Goal: Task Accomplishment & Management: Use online tool/utility

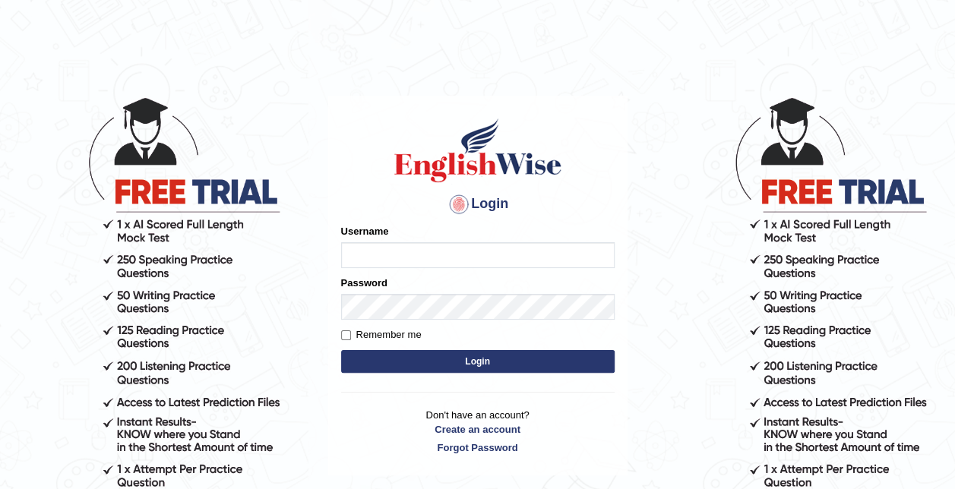
type input "saidharma1996"
click at [498, 260] on input "saidharma1996" at bounding box center [477, 255] width 273 height 26
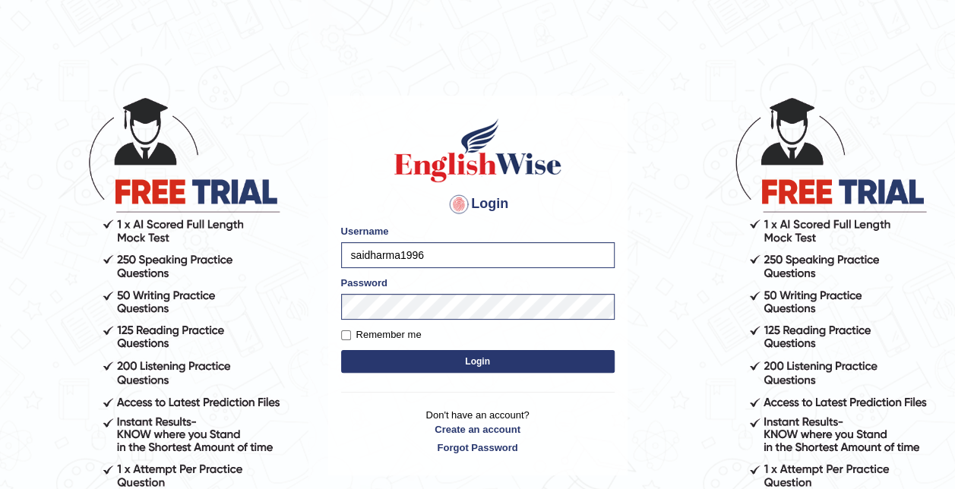
drag, startPoint x: 670, startPoint y: 311, endPoint x: 565, endPoint y: 366, distance: 118.2
click at [565, 366] on body "Login Please fix the following errors: Username saidharma1996 Password Remember…" at bounding box center [477, 292] width 955 height 489
click at [565, 366] on button "Login" at bounding box center [477, 361] width 273 height 23
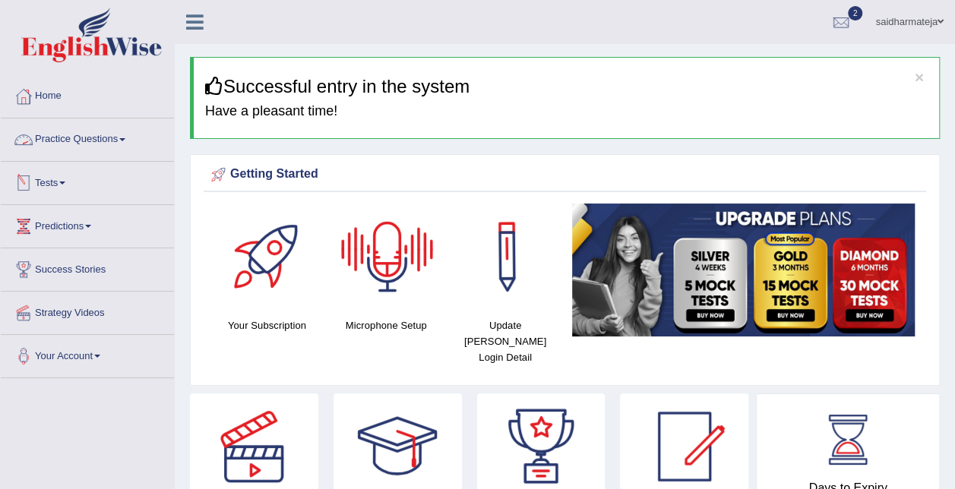
click at [112, 139] on link "Practice Questions" at bounding box center [87, 137] width 173 height 38
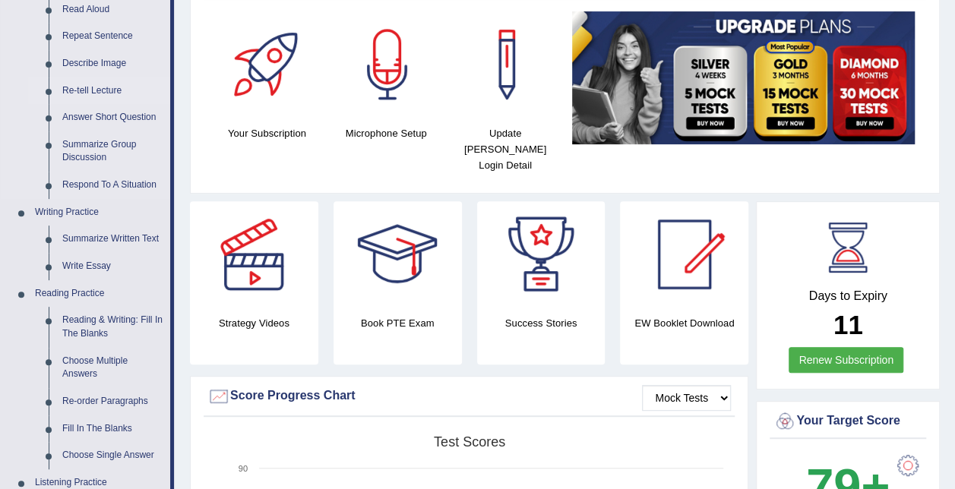
scroll to position [194, 0]
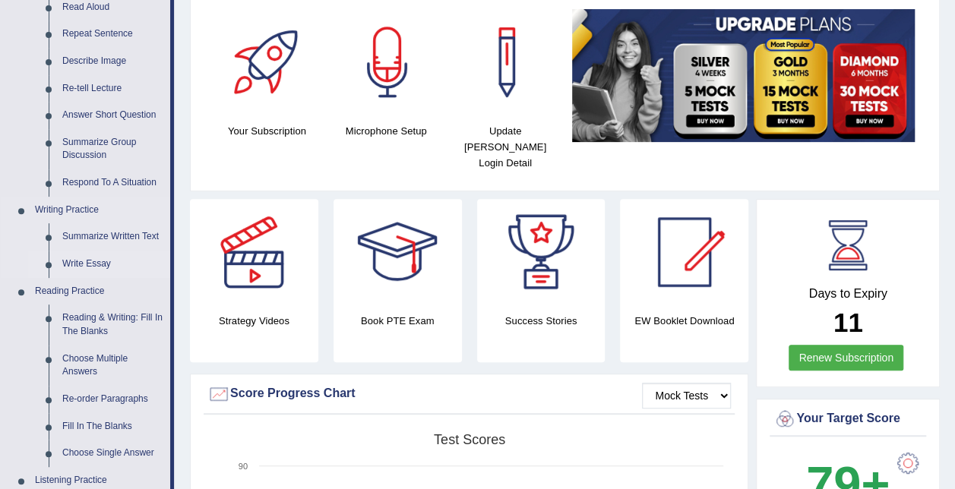
click at [88, 260] on link "Write Essay" at bounding box center [112, 264] width 115 height 27
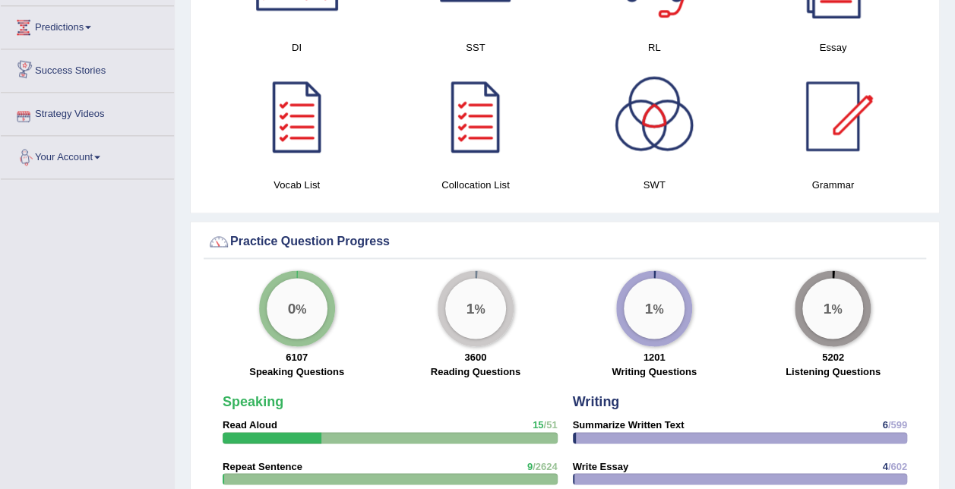
scroll to position [1005, 0]
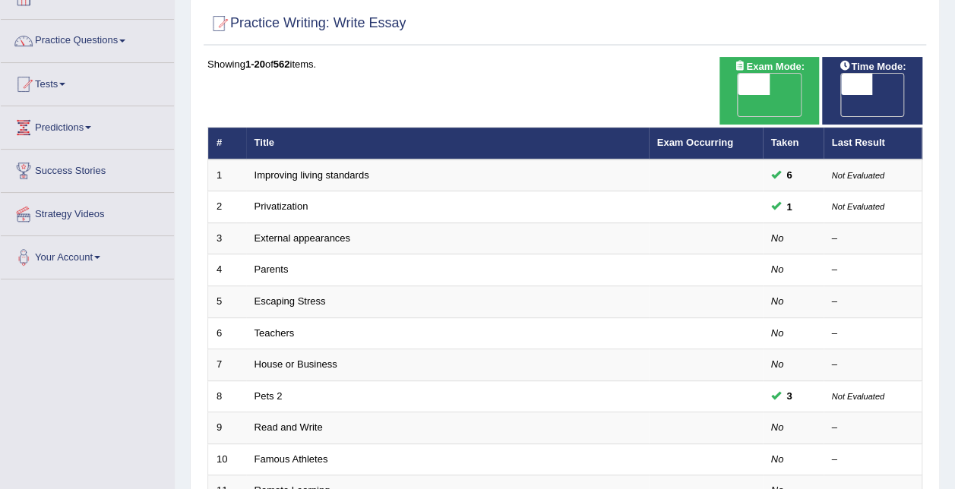
scroll to position [103, 0]
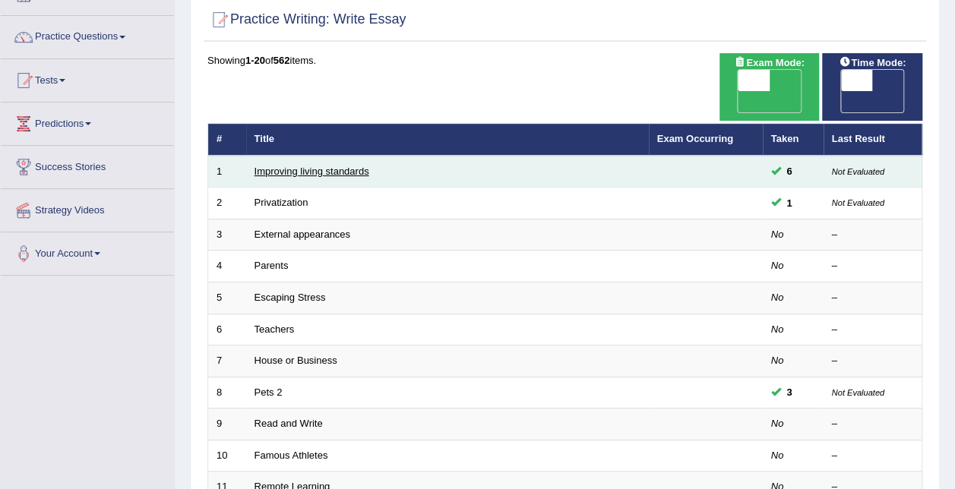
click at [338, 166] on link "Improving living standards" at bounding box center [311, 171] width 115 height 11
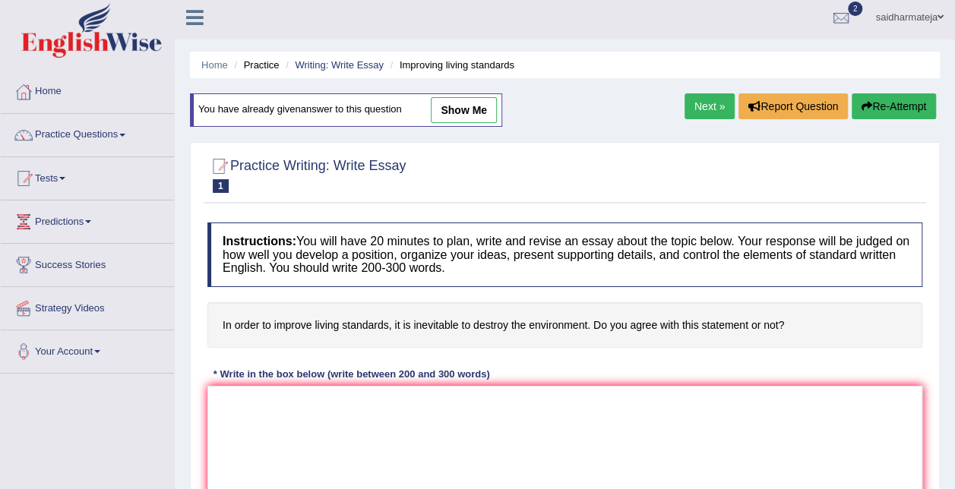
scroll to position [5, 0]
click at [453, 109] on link "show me" at bounding box center [464, 109] width 66 height 26
type textarea "Improving living standards is often seen as vital goal for any nation. Some peo…"
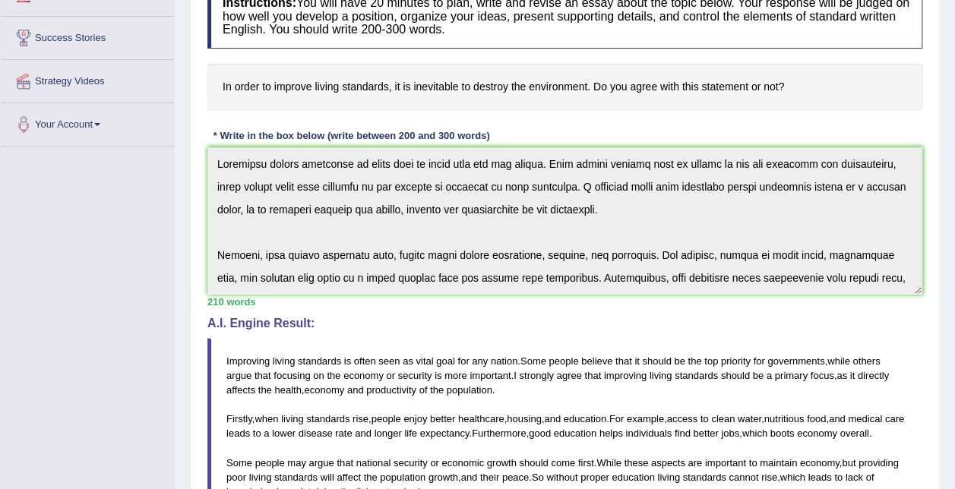
scroll to position [232, 0]
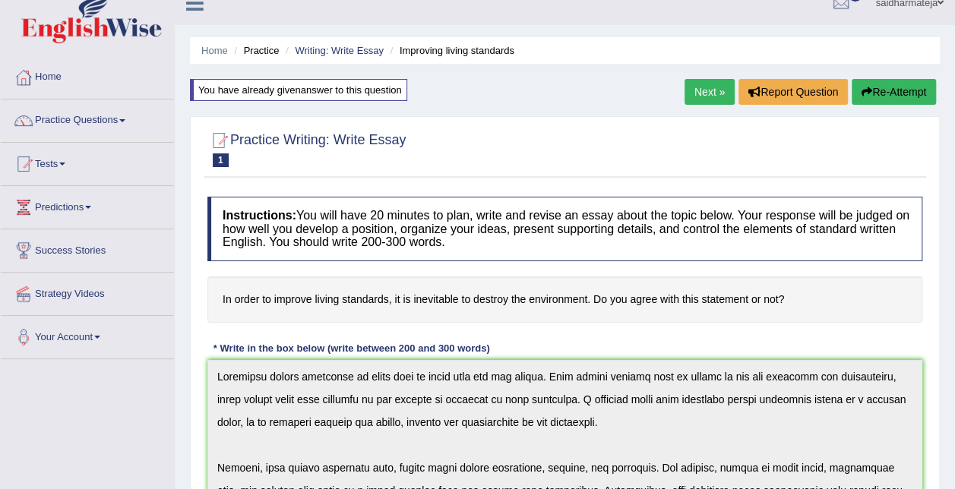
click at [486, 258] on h4 "Instructions: You will have 20 minutes to plan, write and revise an essay about…" at bounding box center [564, 229] width 715 height 65
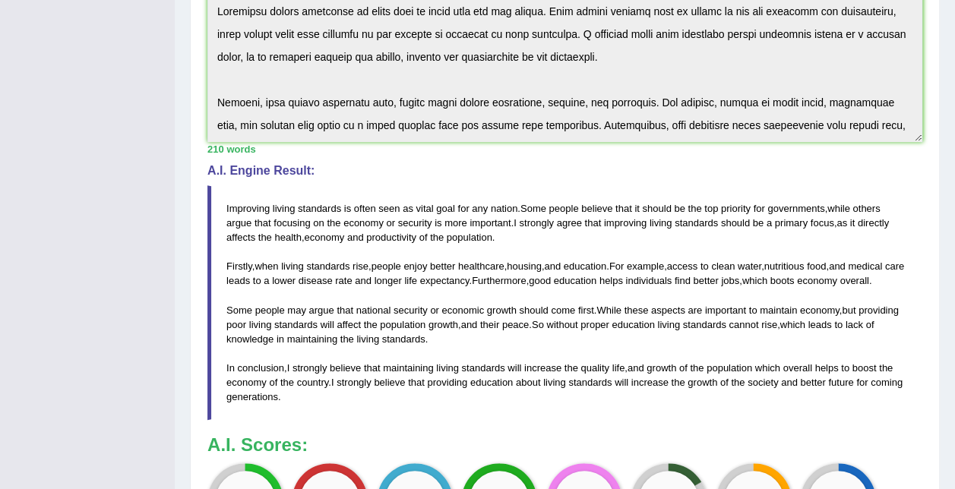
scroll to position [0, 0]
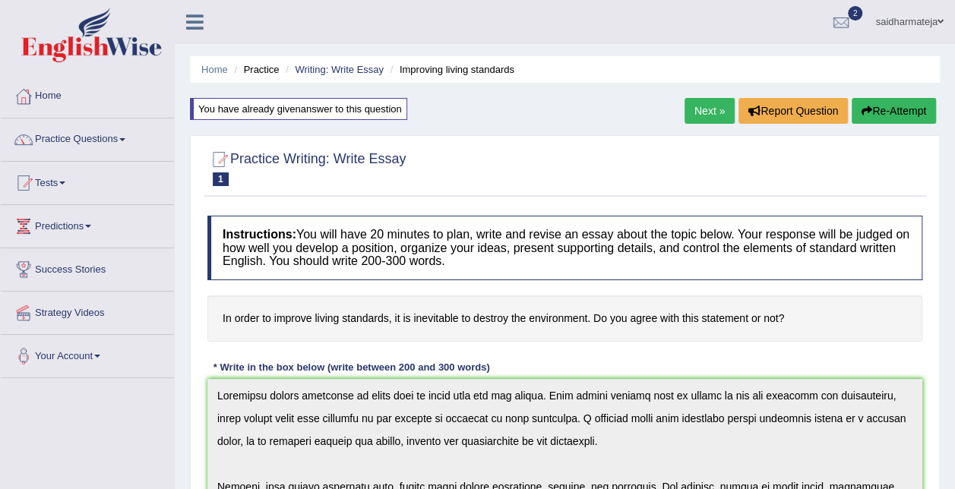
click at [705, 108] on link "Next »" at bounding box center [709, 111] width 50 height 26
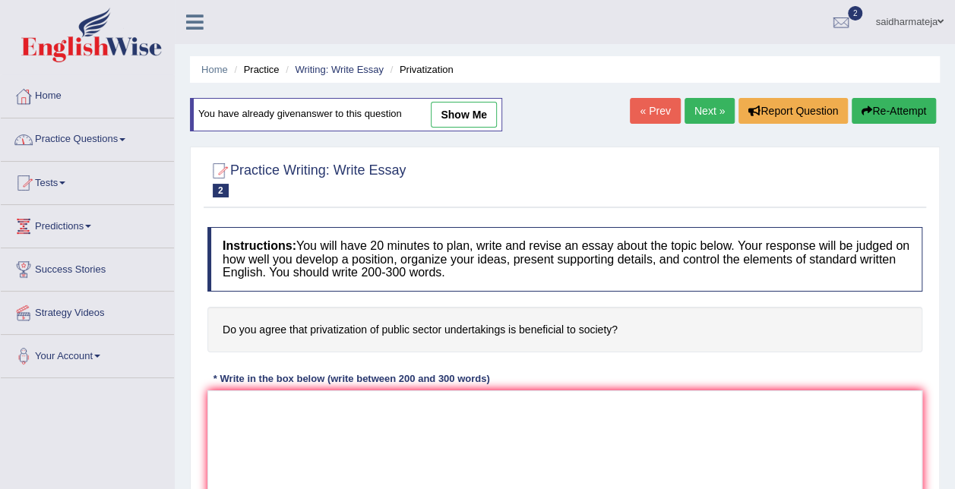
click at [51, 97] on link "Home" at bounding box center [87, 94] width 173 height 38
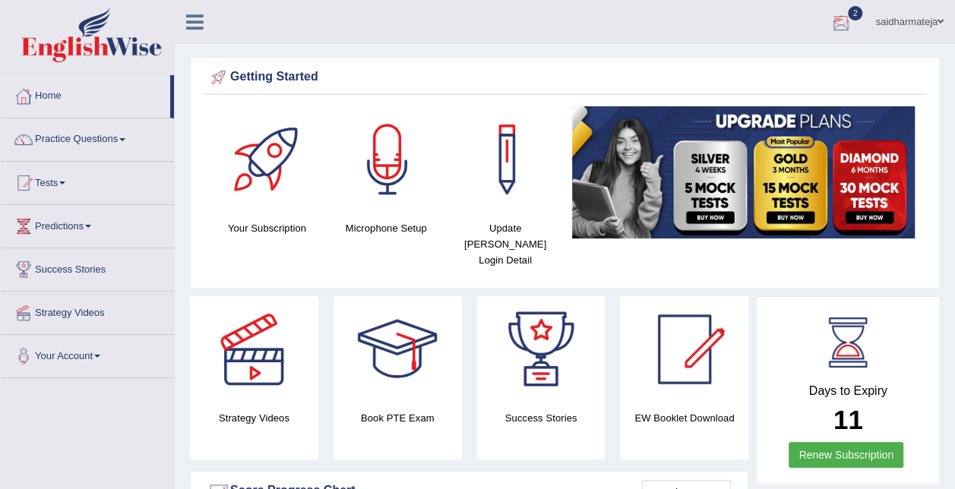
click at [834, 15] on div at bounding box center [840, 22] width 23 height 23
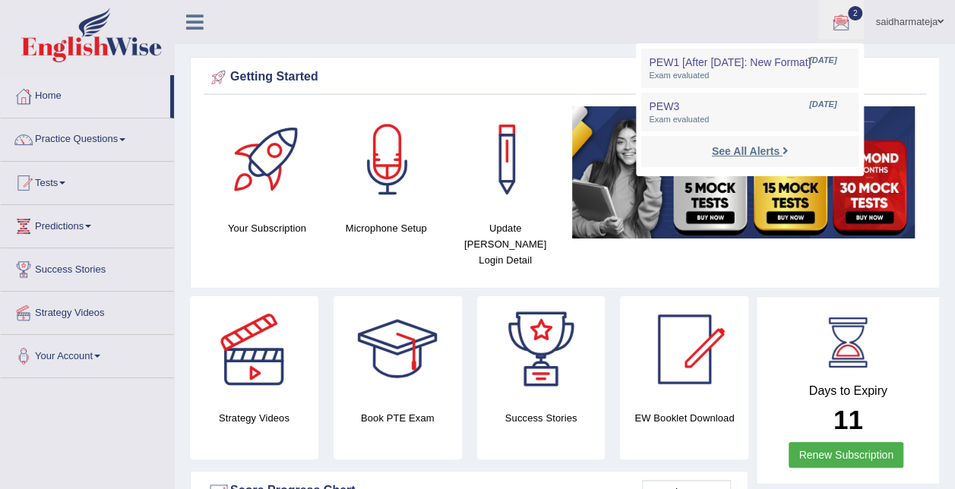
click at [756, 152] on strong "See All Alerts" at bounding box center [746, 151] width 68 height 12
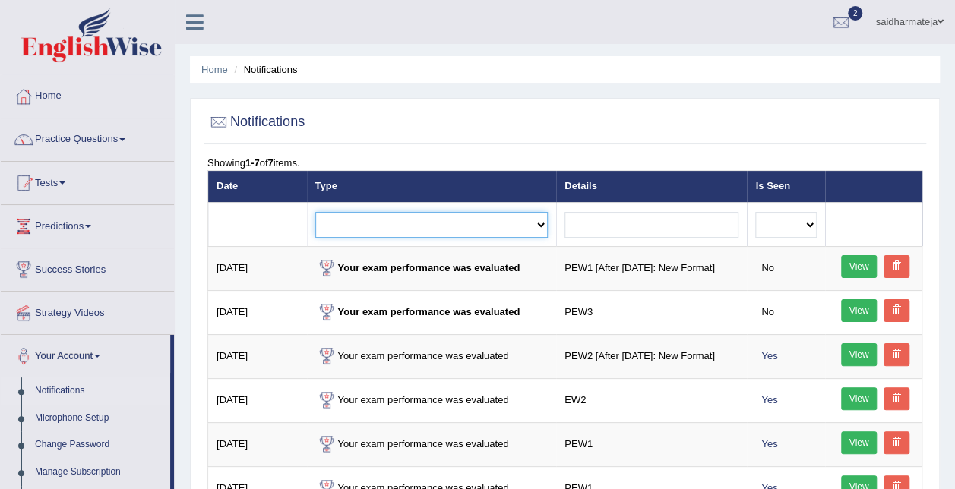
click at [538, 231] on select "Exam evaluated Question report replied Practice question report replied Test as…" at bounding box center [431, 225] width 233 height 26
select select "exam_evaluated"
click at [315, 212] on select "Exam evaluated Question report replied Practice question report replied Test as…" at bounding box center [431, 225] width 233 height 26
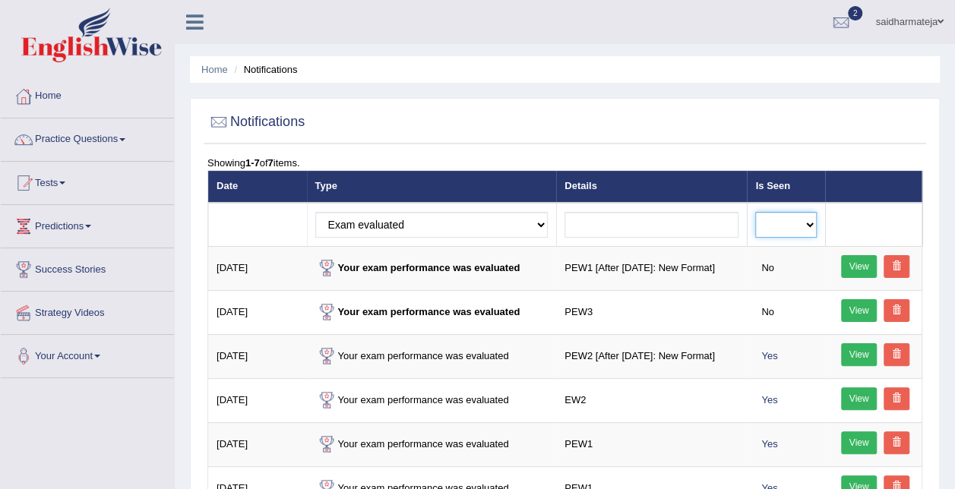
click at [808, 220] on select "No Yes" at bounding box center [786, 225] width 62 height 26
click at [545, 223] on select "Exam evaluated Question report replied Practice question report replied Test as…" at bounding box center [431, 225] width 233 height 26
select select
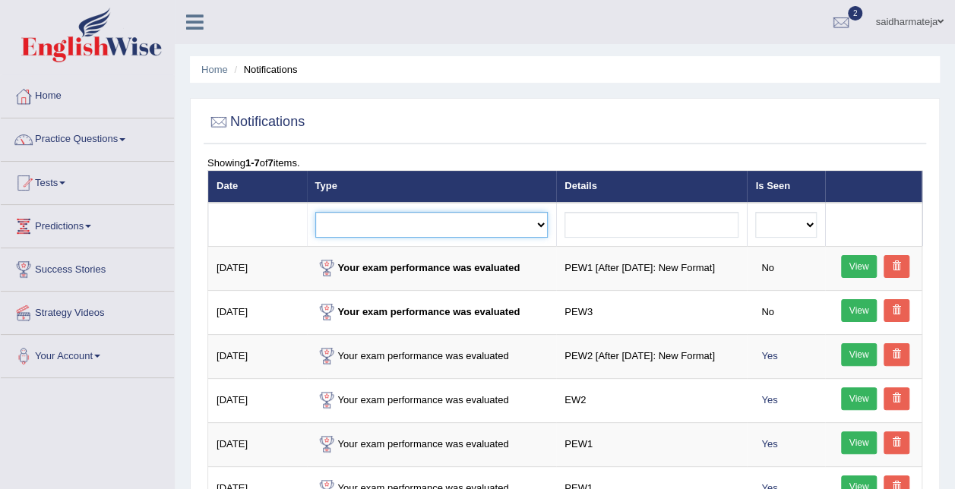
click at [315, 212] on select "Exam evaluated Question report replied Practice question report replied Test as…" at bounding box center [431, 225] width 233 height 26
click at [54, 96] on link "Home" at bounding box center [87, 94] width 173 height 38
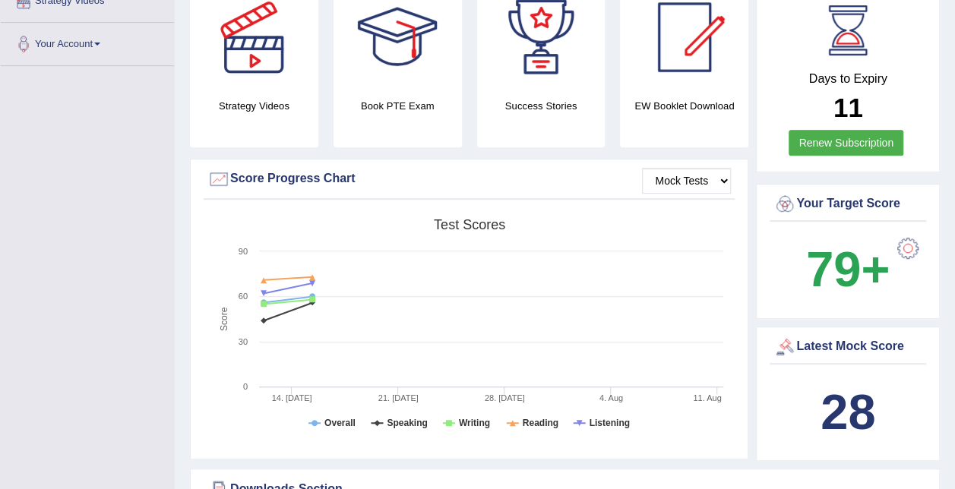
scroll to position [313, 0]
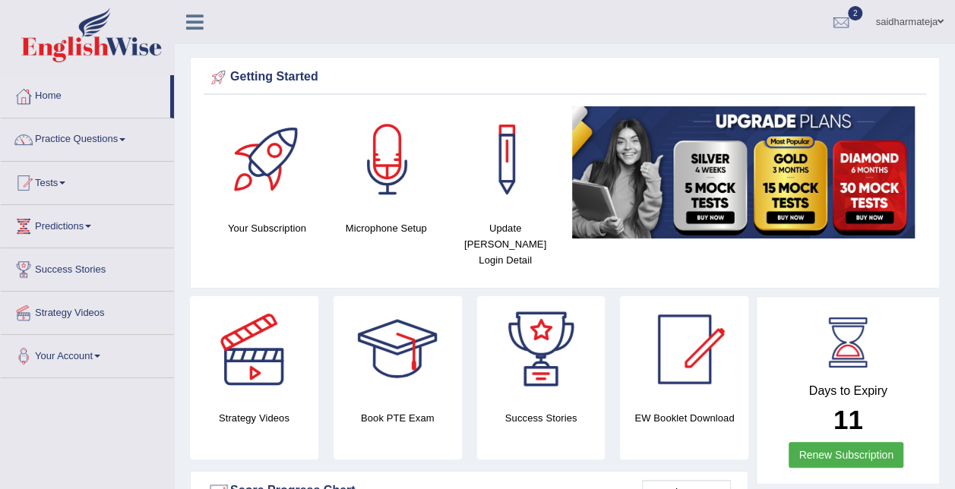
click at [62, 184] on link "Tests" at bounding box center [87, 181] width 173 height 38
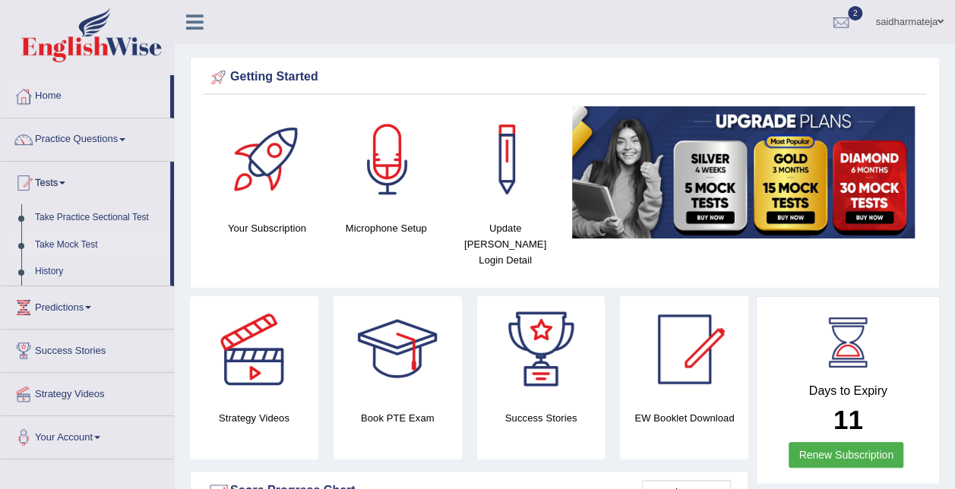
click at [68, 238] on link "Take Mock Test" at bounding box center [99, 245] width 142 height 27
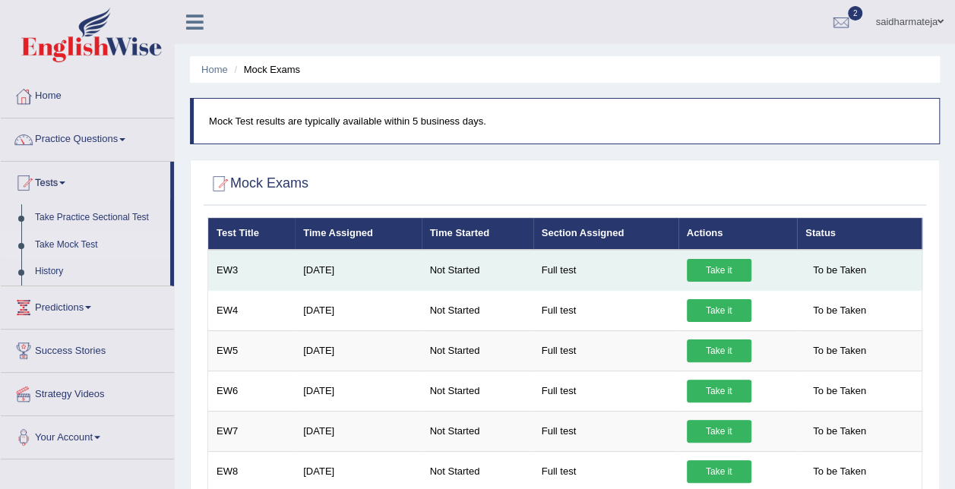
click at [711, 268] on link "Take it" at bounding box center [718, 270] width 65 height 23
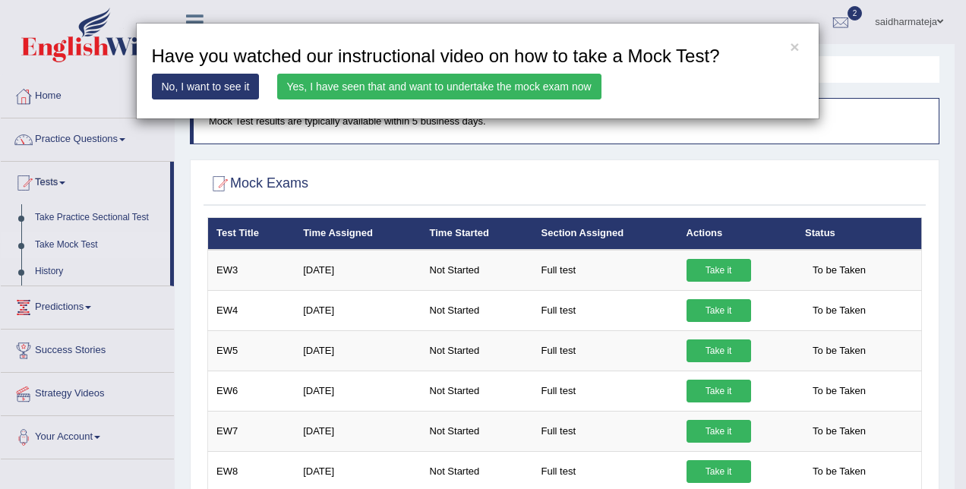
click at [409, 85] on link "Yes, I have seen that and want to undertake the mock exam now" at bounding box center [439, 87] width 324 height 26
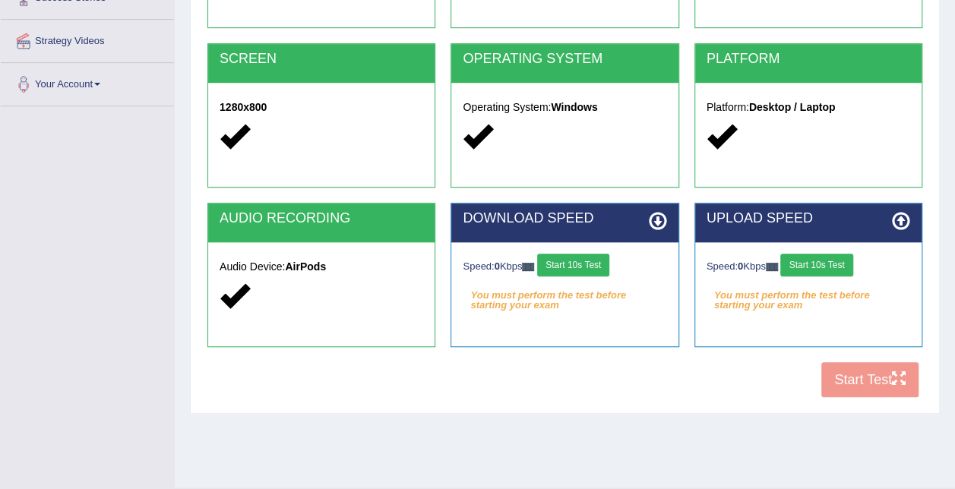
scroll to position [275, 0]
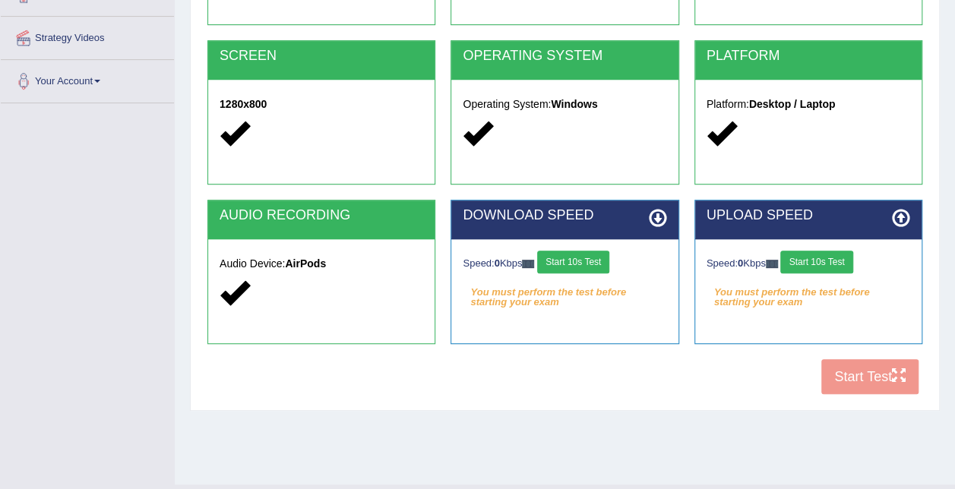
click at [596, 254] on button "Start 10s Test" at bounding box center [573, 262] width 72 height 23
click at [814, 260] on button "Start 10s Test" at bounding box center [816, 262] width 72 height 23
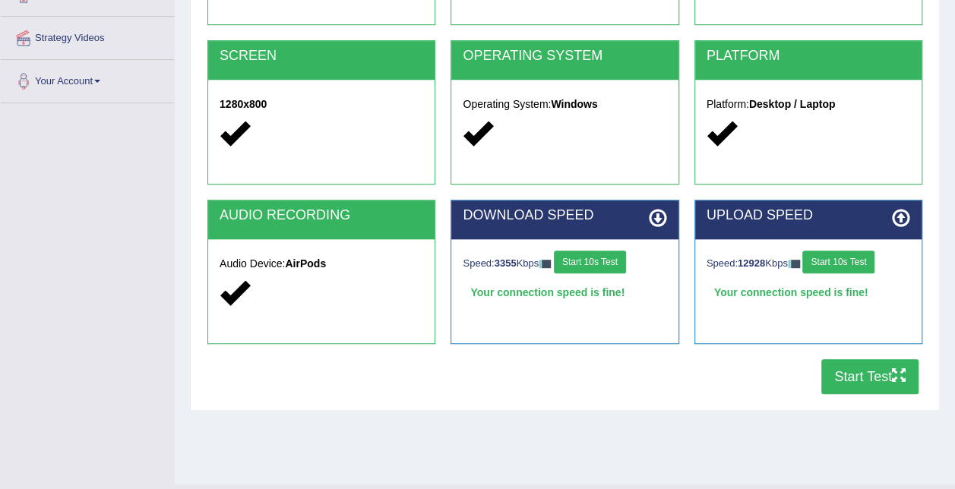
click at [849, 374] on button "Start Test" at bounding box center [869, 376] width 97 height 35
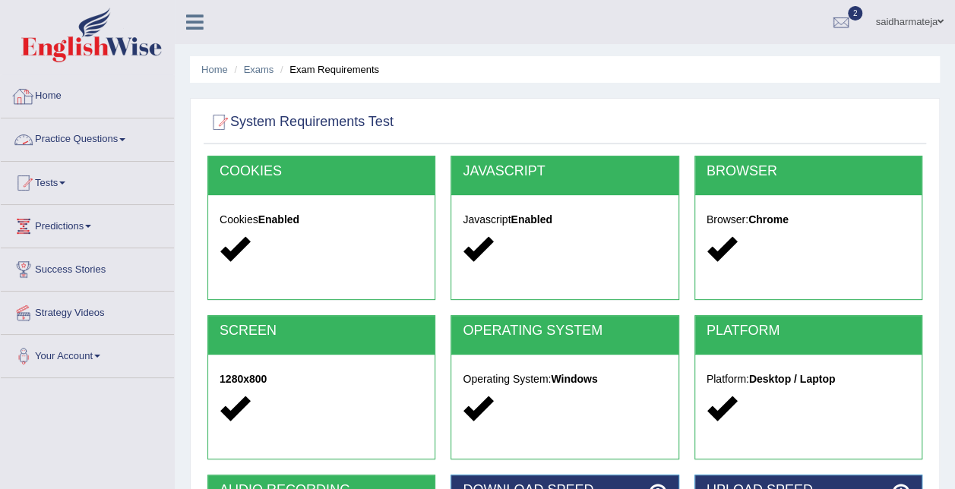
click at [39, 99] on link "Home" at bounding box center [87, 94] width 173 height 38
